Goal: Find specific page/section: Find specific page/section

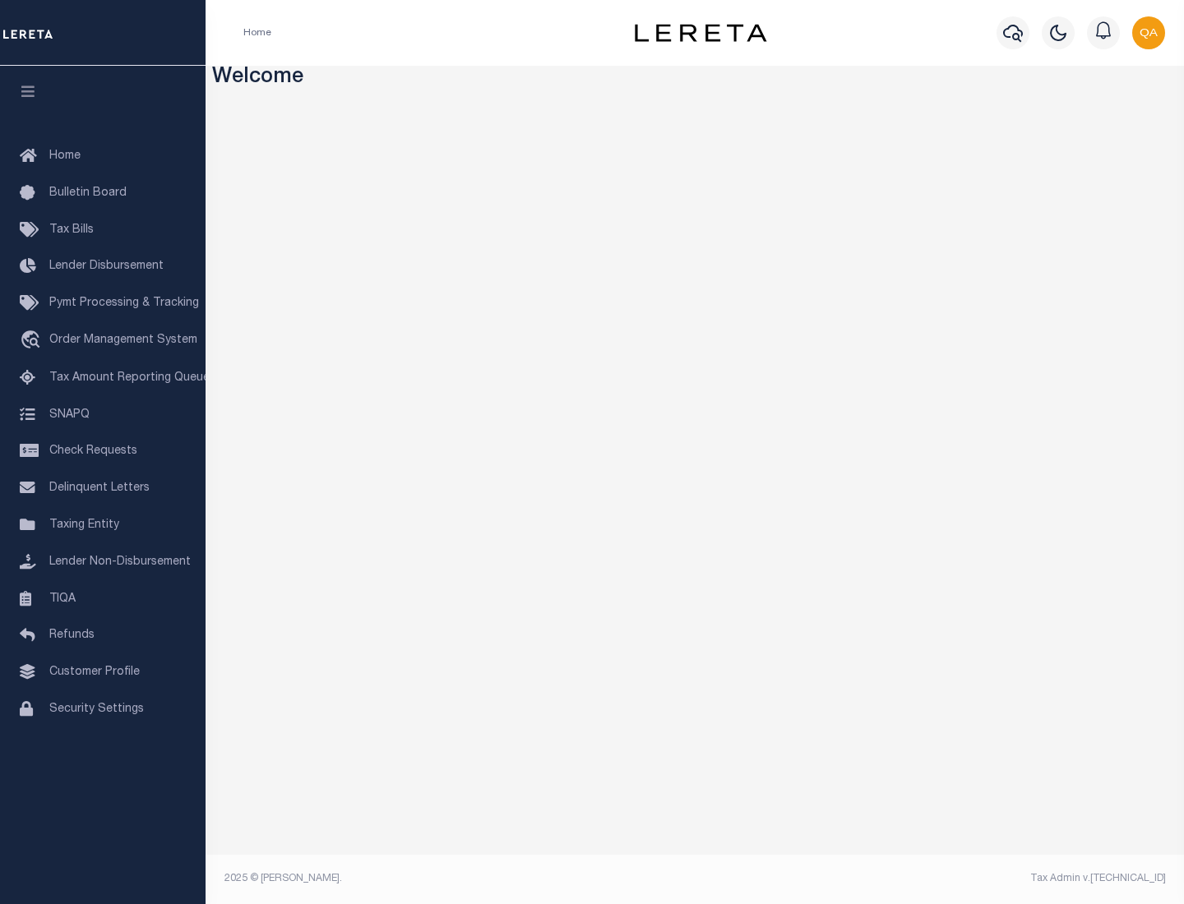
click at [103, 598] on link "TIQA" at bounding box center [102, 599] width 205 height 37
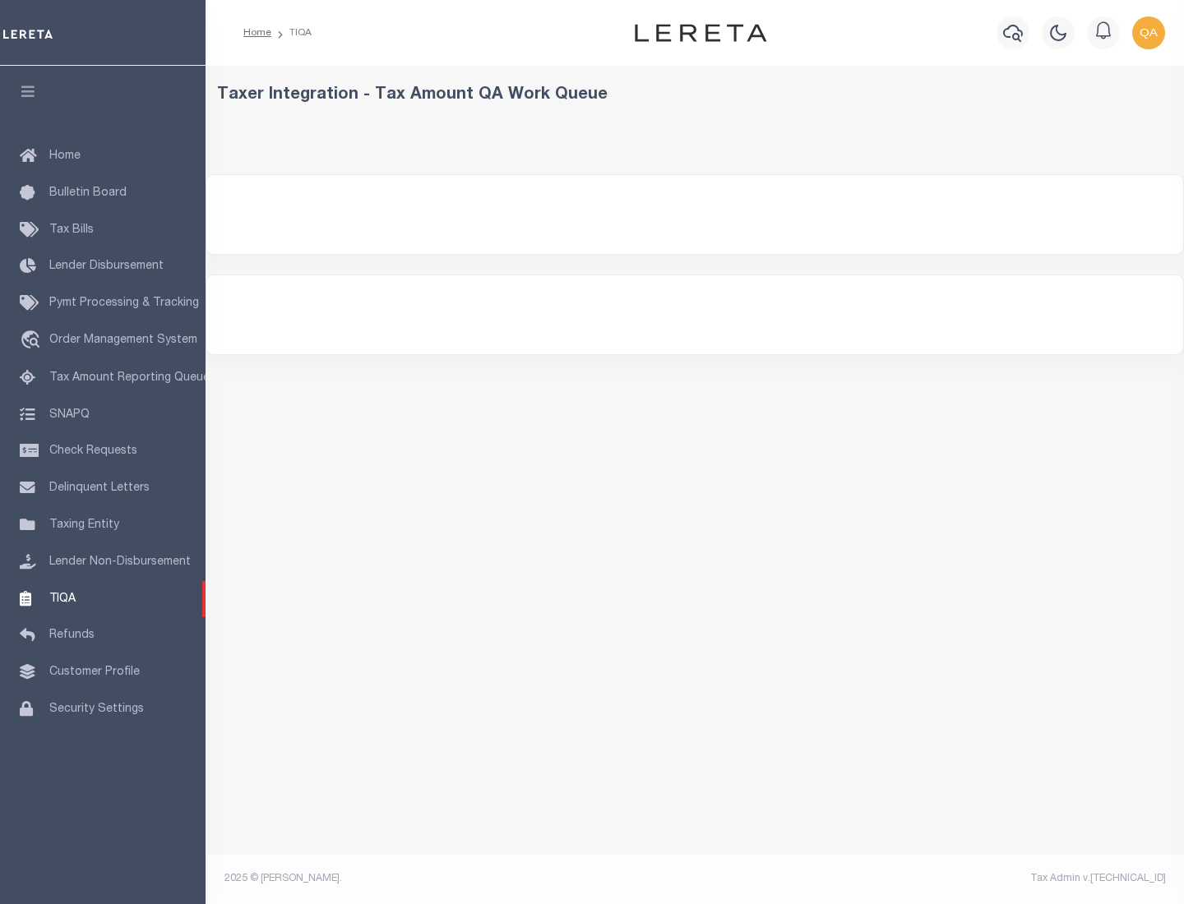
select select "200"
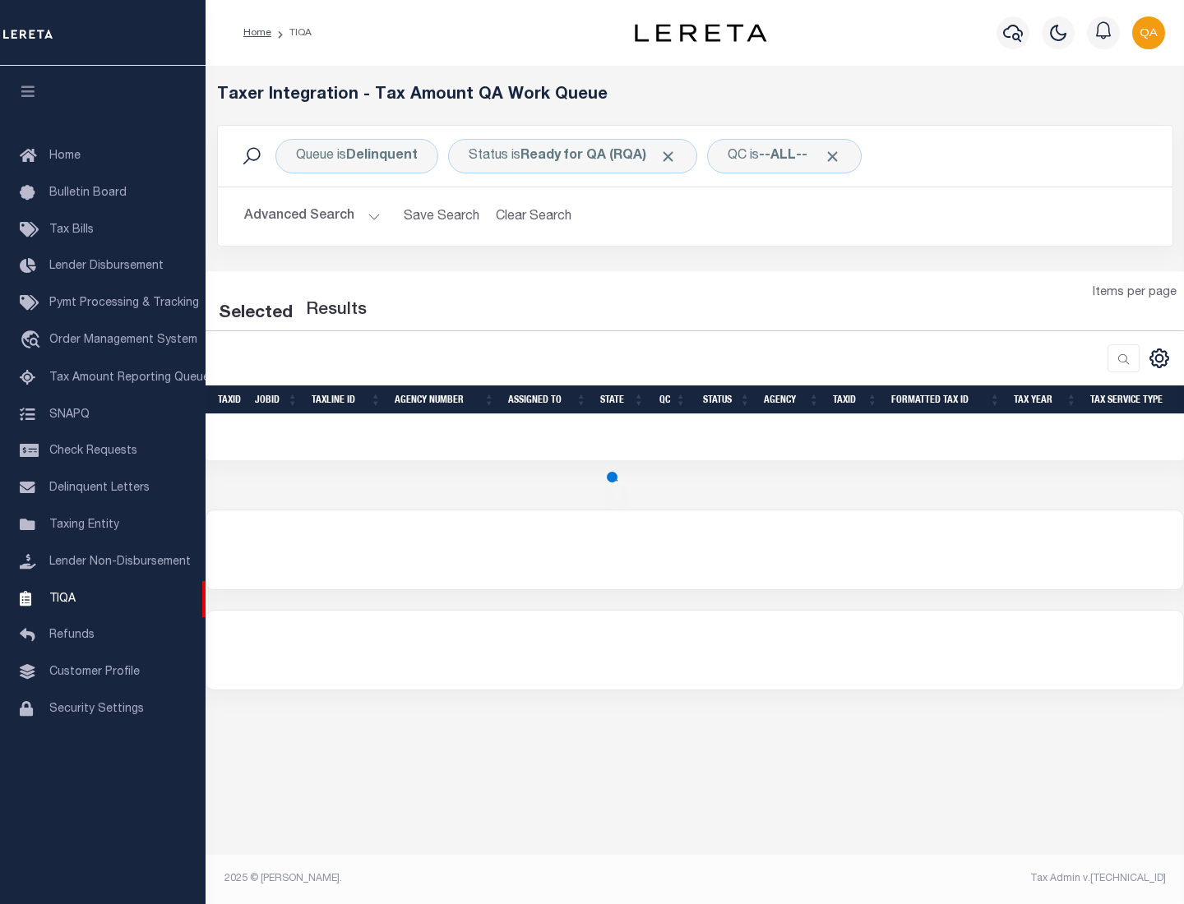
select select "200"
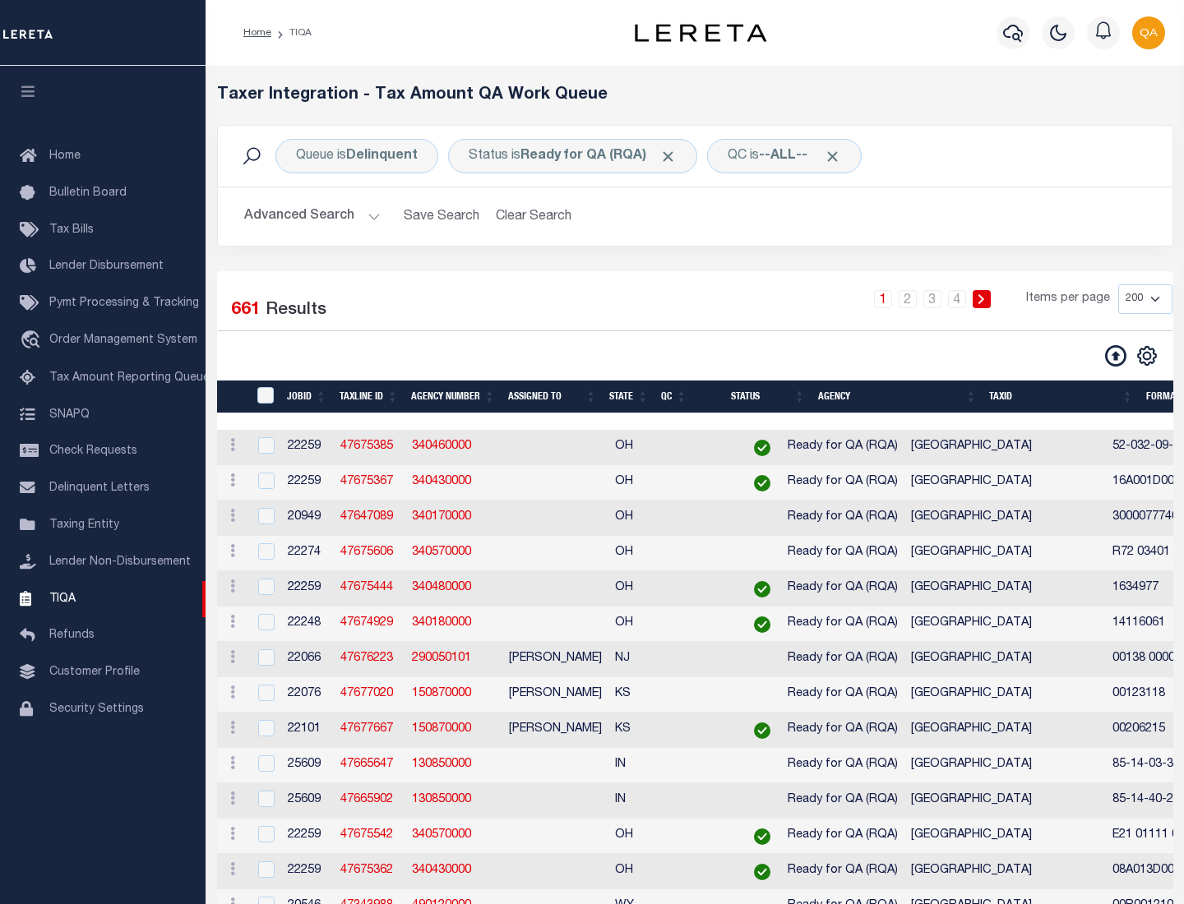
click at [673, 156] on span "Click to Remove" at bounding box center [667, 156] width 17 height 17
